Goal: Navigation & Orientation: Find specific page/section

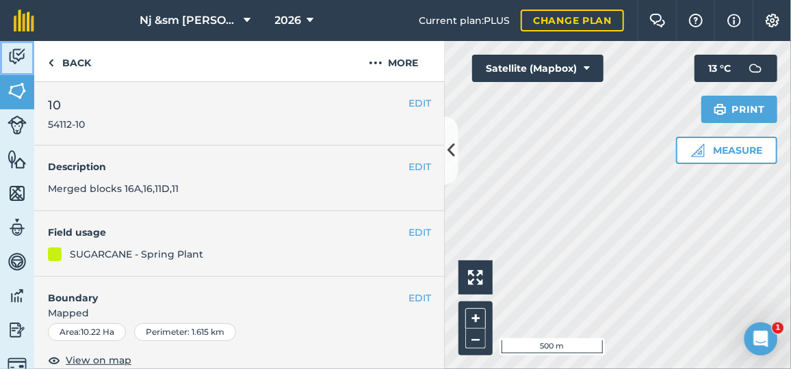
click at [14, 57] on img at bounding box center [17, 57] width 19 height 21
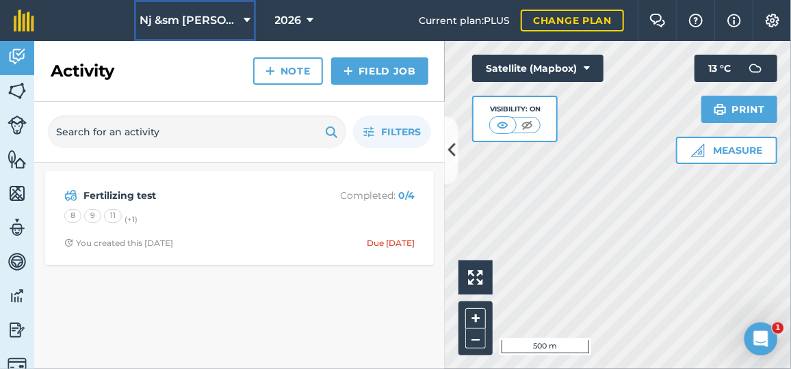
click at [244, 19] on icon at bounding box center [247, 20] width 7 height 16
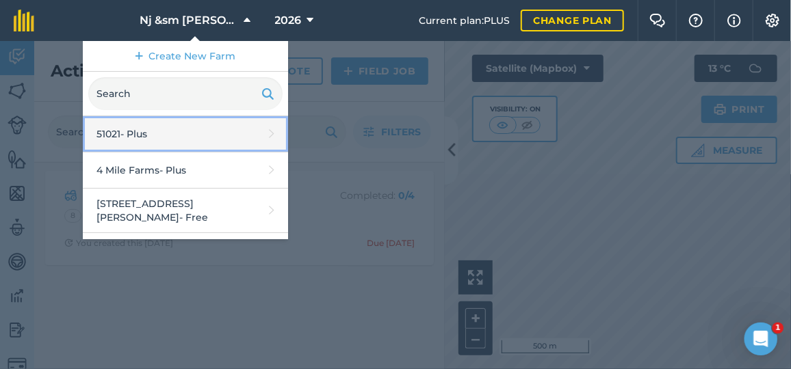
click at [179, 137] on link "51021 - Plus" at bounding box center [185, 134] width 205 height 36
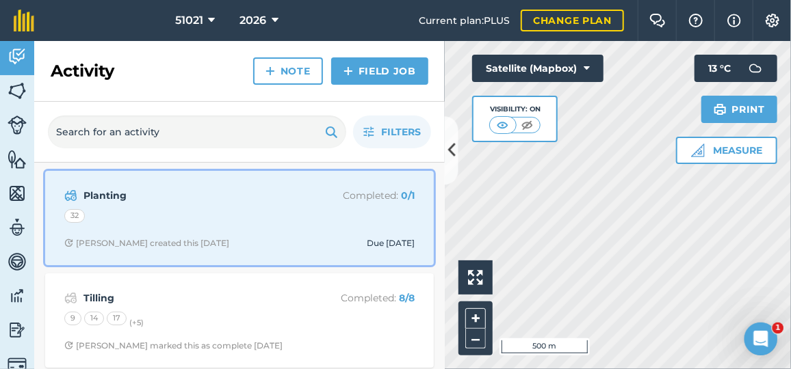
click at [112, 194] on strong "Planting" at bounding box center [191, 195] width 217 height 15
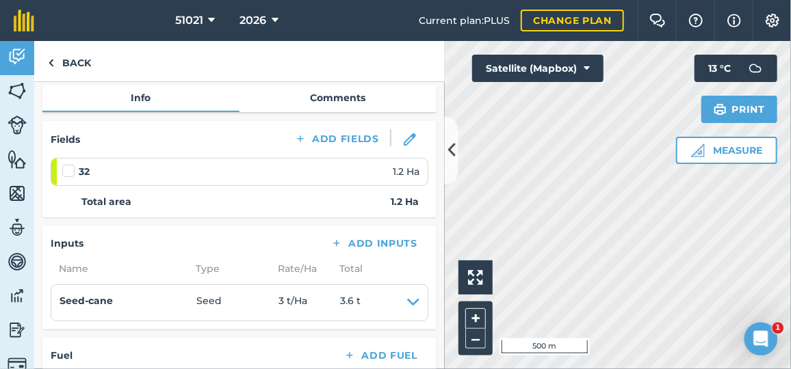
scroll to position [75, 0]
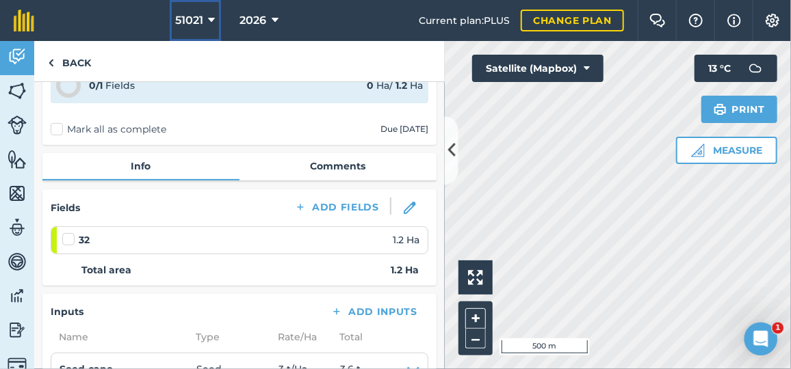
click at [211, 21] on icon at bounding box center [212, 20] width 7 height 16
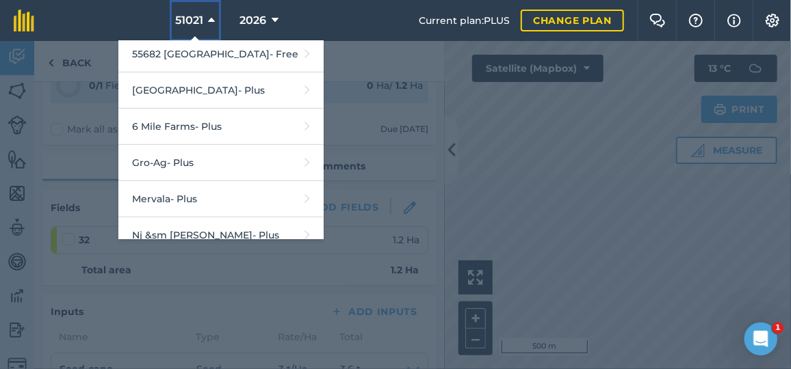
scroll to position [265, 0]
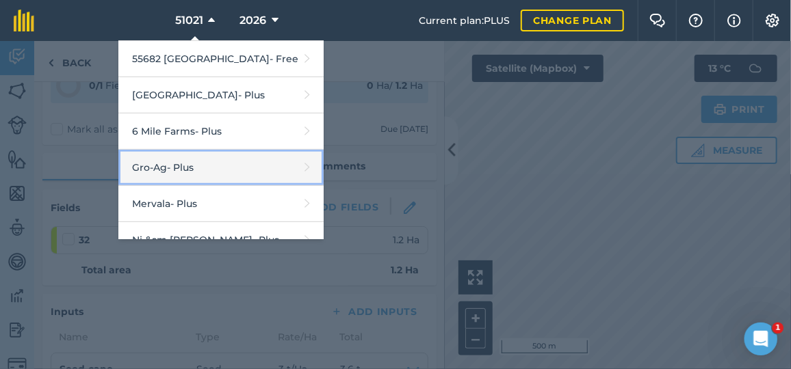
click at [181, 161] on link "Gro-Ag - Plus" at bounding box center [220, 168] width 205 height 36
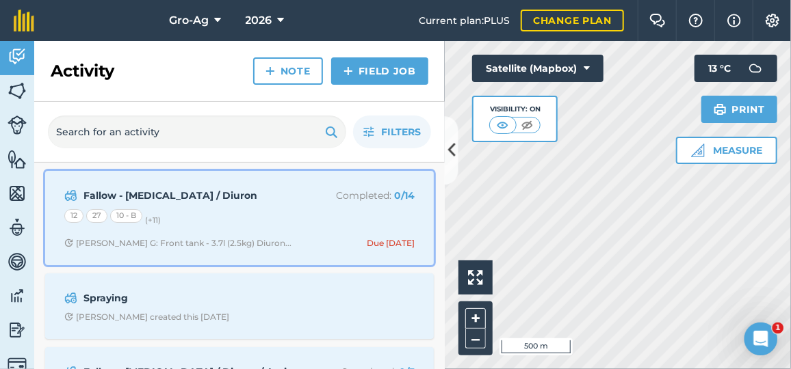
click at [133, 189] on strong "Fallow - [MEDICAL_DATA] / Diuron" at bounding box center [191, 195] width 217 height 15
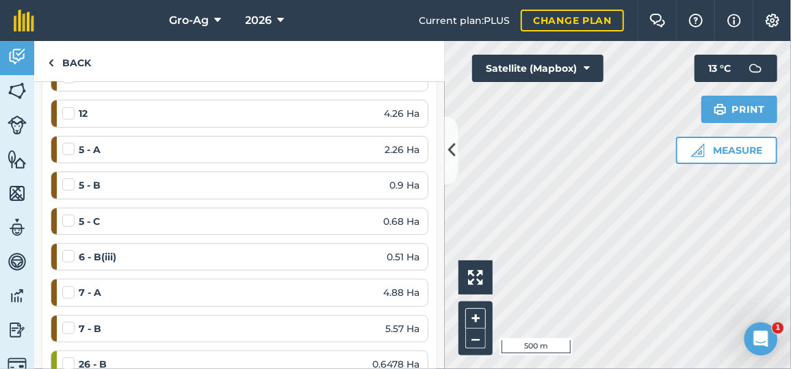
scroll to position [311, 0]
